Goal: Task Accomplishment & Management: Manage account settings

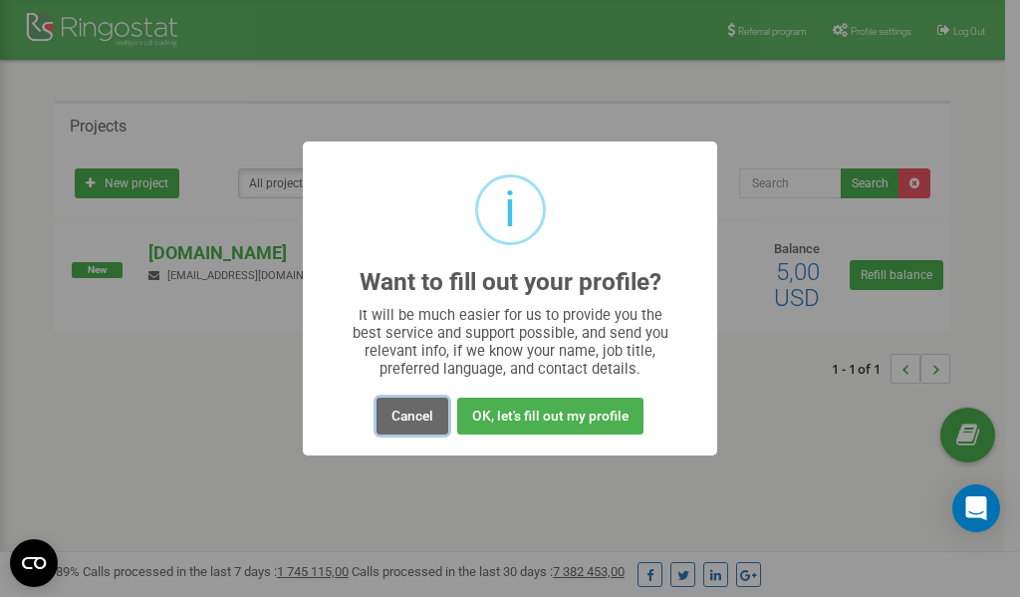
click at [414, 419] on button "Cancel" at bounding box center [412, 415] width 72 height 37
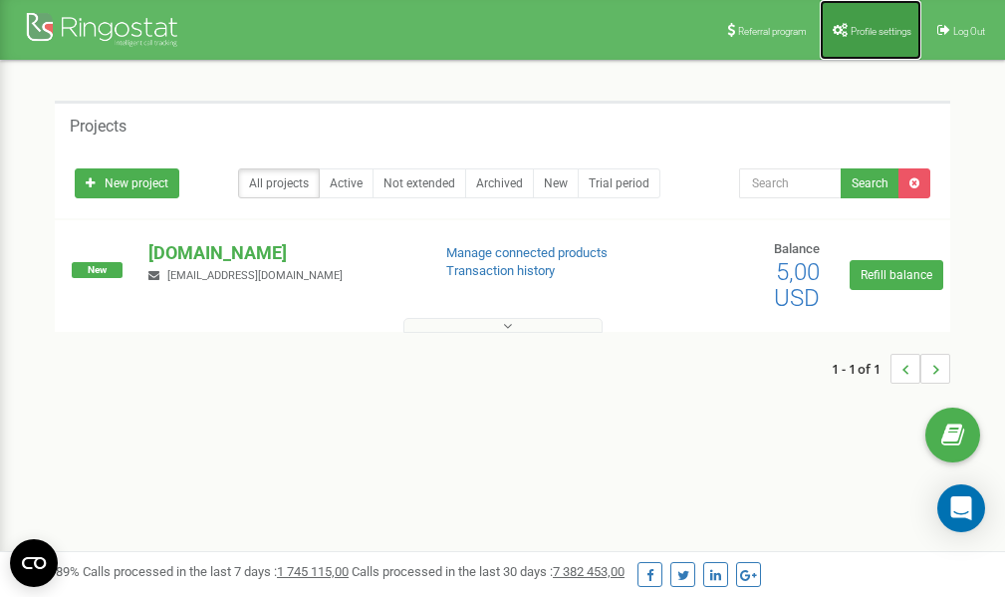
click at [861, 20] on link "Profile settings" at bounding box center [871, 30] width 102 height 60
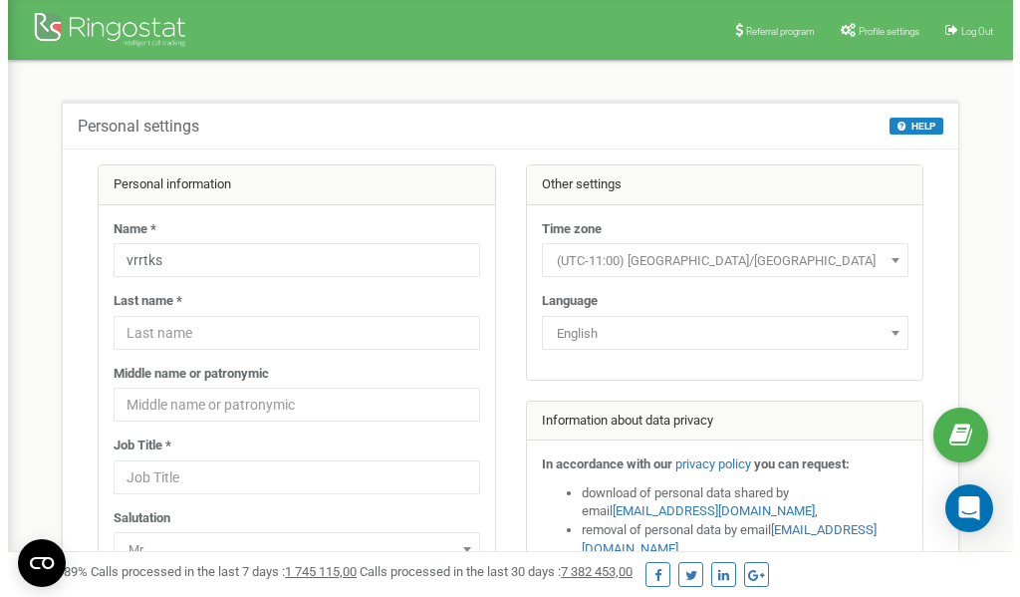
scroll to position [100, 0]
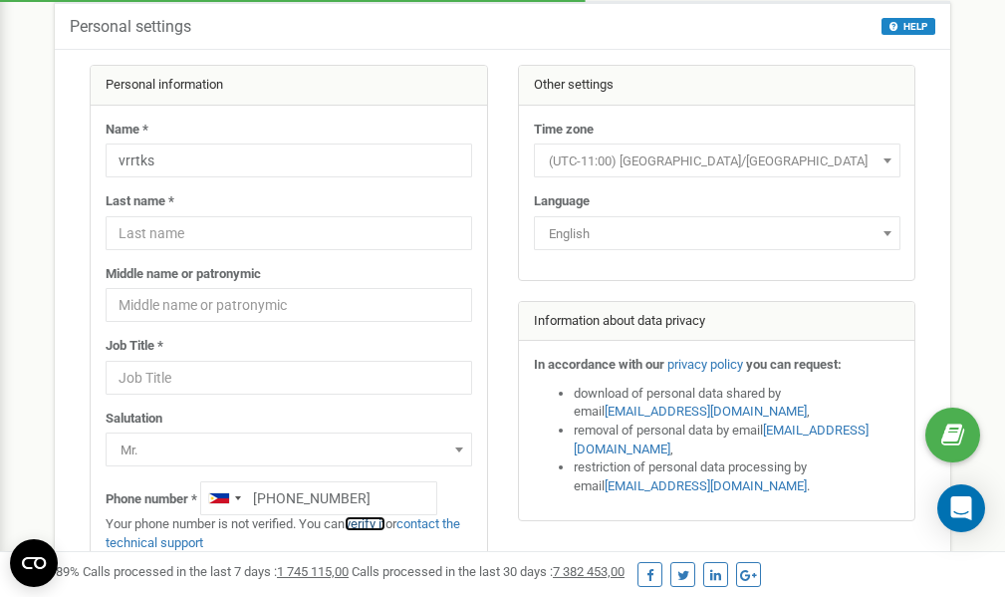
click at [373, 522] on link "verify it" at bounding box center [365, 523] width 41 height 15
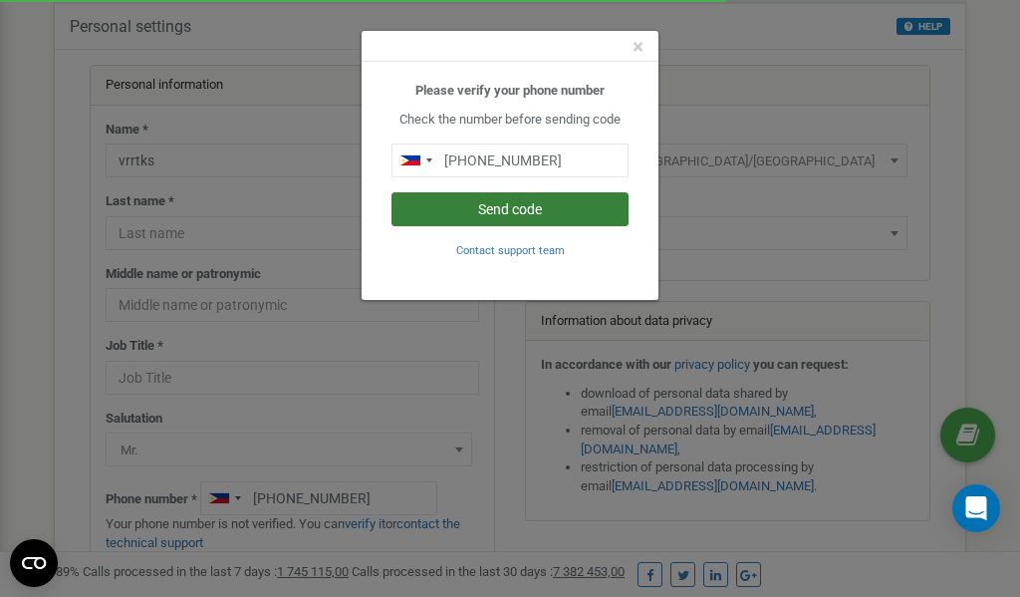
click at [555, 211] on button "Send code" at bounding box center [509, 209] width 237 height 34
